Goal: Task Accomplishment & Management: Complete application form

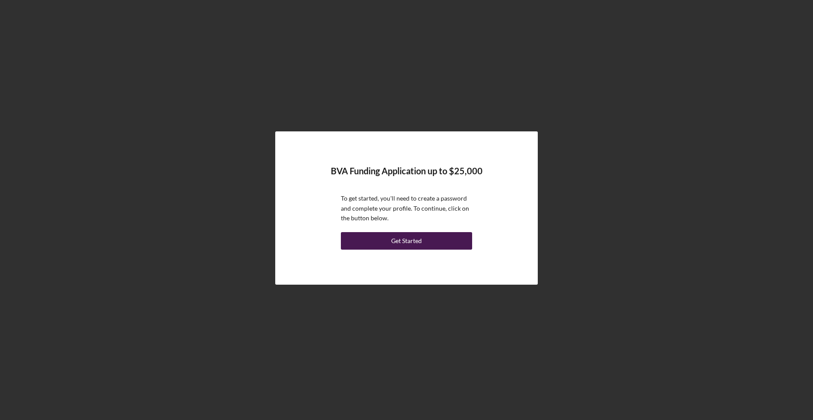
click at [408, 240] on div "Get Started" at bounding box center [406, 241] width 31 height 18
